Goal: Check status

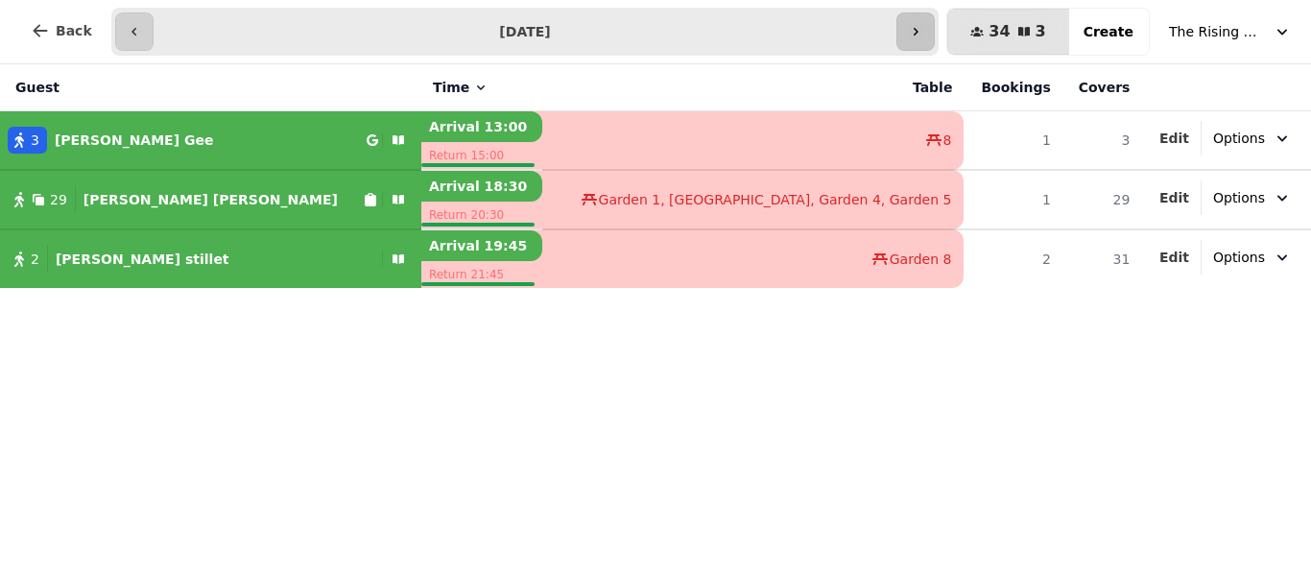
click at [924, 36] on icon "button" at bounding box center [915, 31] width 15 height 15
type input "**********"
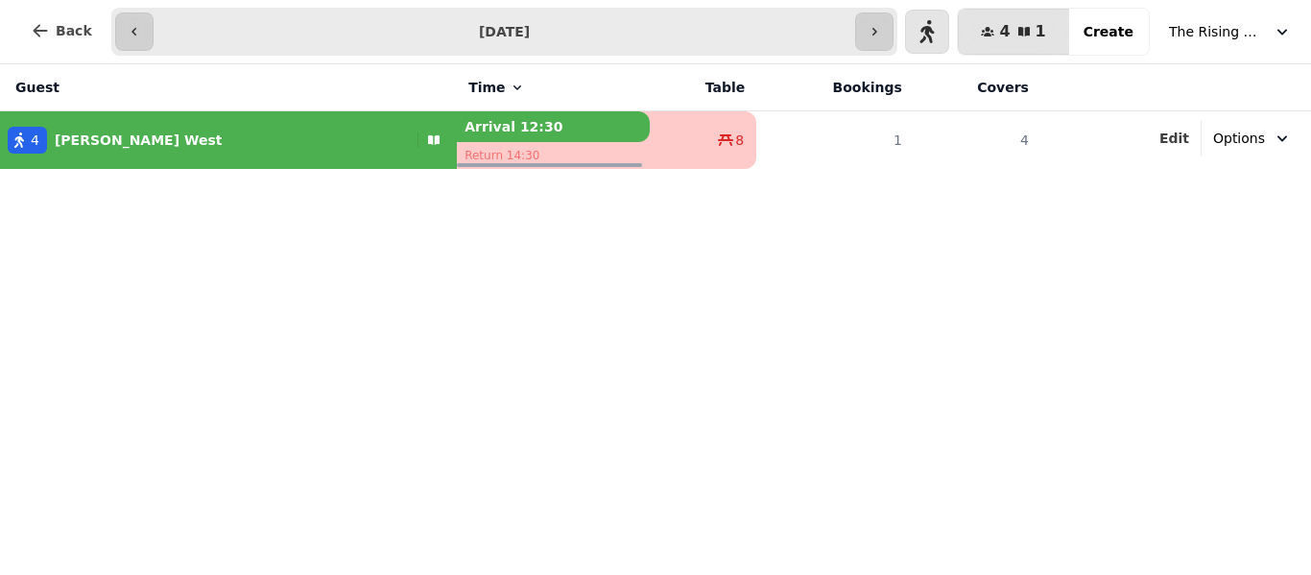
click at [212, 404] on div "Guest Time Table Bookings Covers 4 [PERSON_NAME] Arrival 12:30 Return 14:30 8 1…" at bounding box center [655, 319] width 1311 height 511
